Goal: Information Seeking & Learning: Learn about a topic

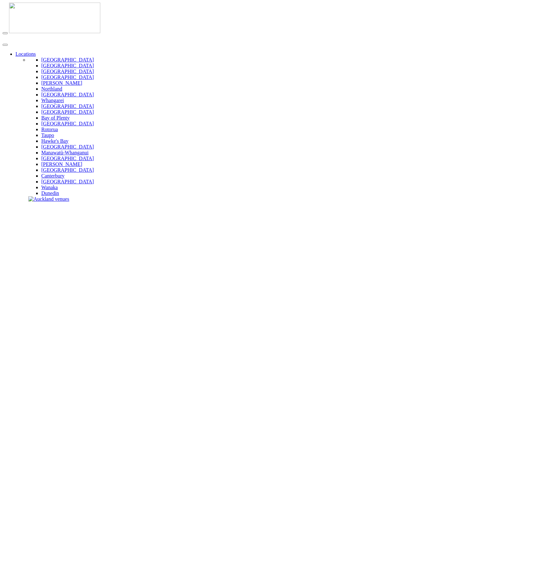
type input "**********"
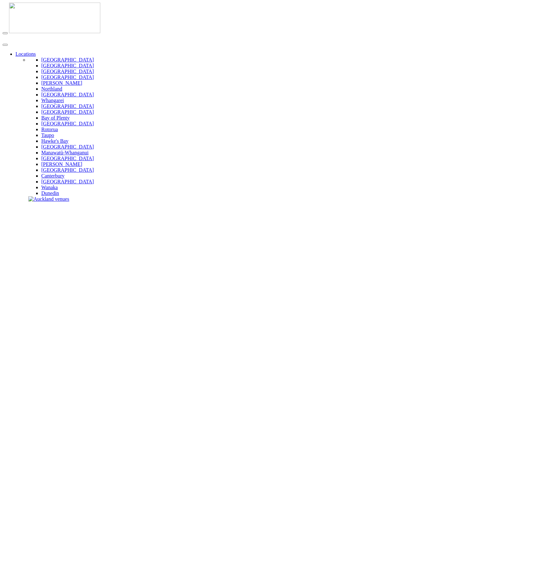
type input "**********"
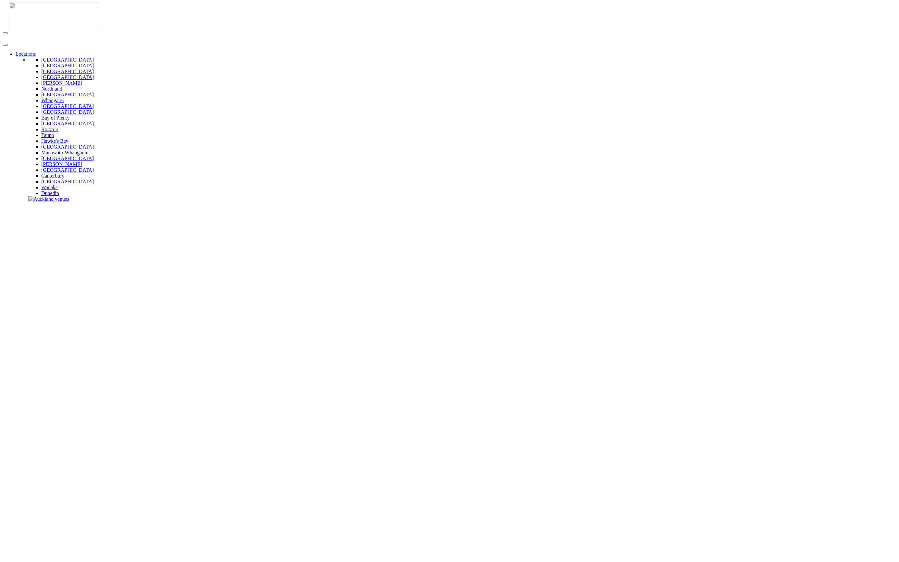
scroll to position [4, 0]
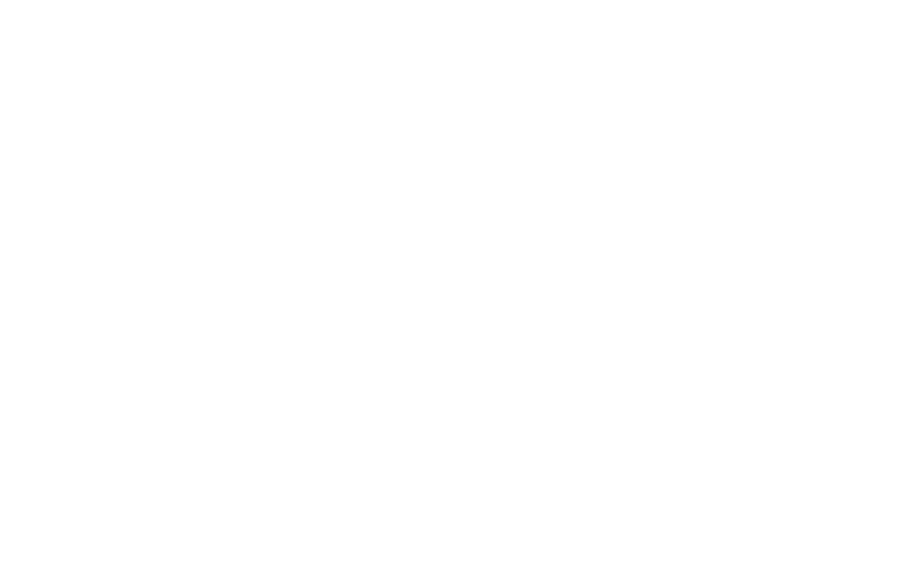
scroll to position [0, 0]
